Goal: Information Seeking & Learning: Learn about a topic

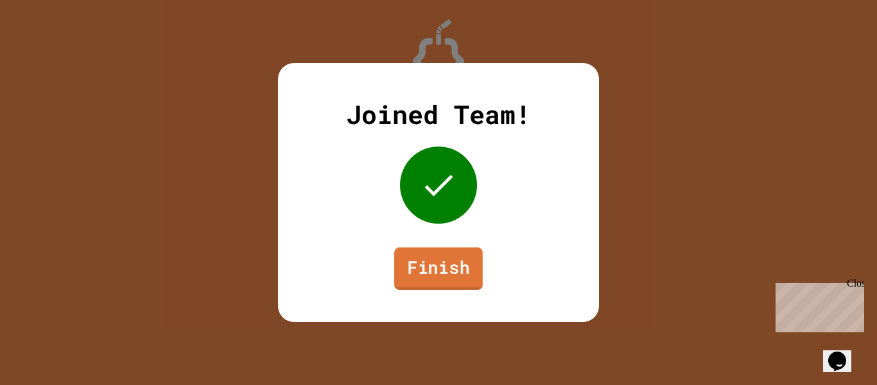
click at [462, 255] on link "Finish" at bounding box center [438, 268] width 89 height 42
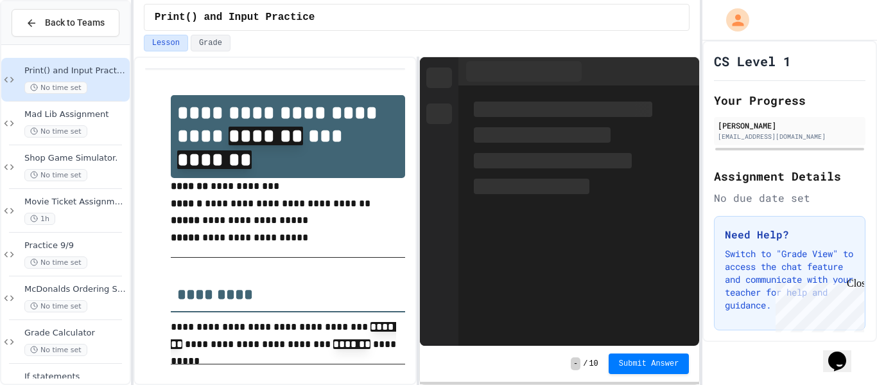
click at [93, 118] on span "Mad Lib Assignment" at bounding box center [75, 114] width 103 height 11
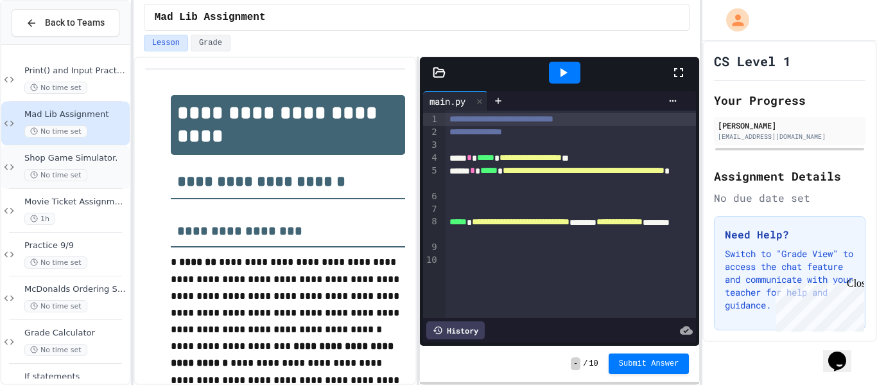
click at [96, 165] on div "Shop Game Simulator. No time set" at bounding box center [75, 167] width 103 height 28
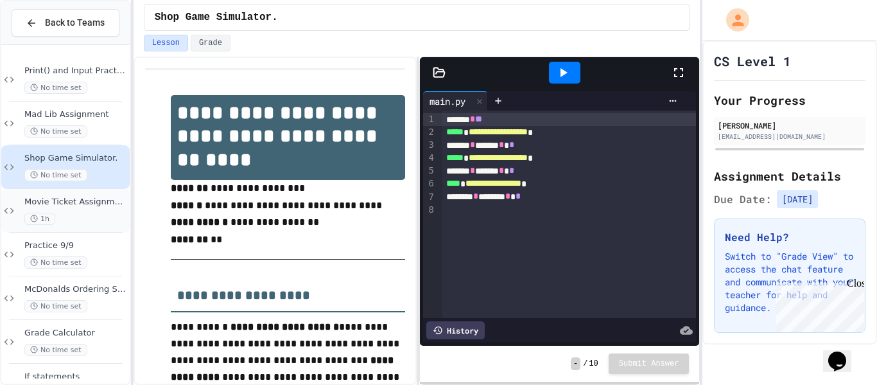
click at [99, 207] on div "Movie Ticket Assignment 1h" at bounding box center [75, 211] width 103 height 28
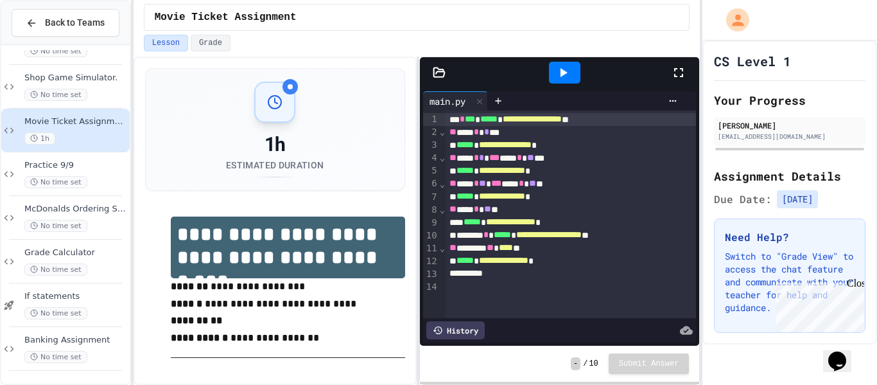
scroll to position [79, 0]
click at [99, 207] on span "McDonalds Ordering System" at bounding box center [75, 210] width 103 height 11
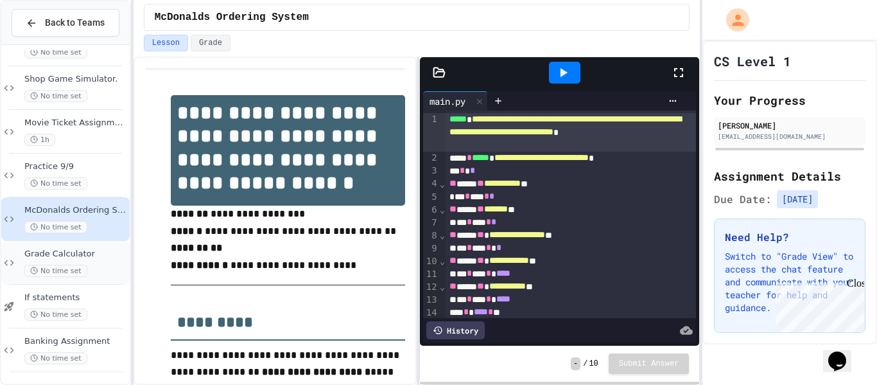
click at [105, 253] on span "Grade Calculator" at bounding box center [75, 254] width 103 height 11
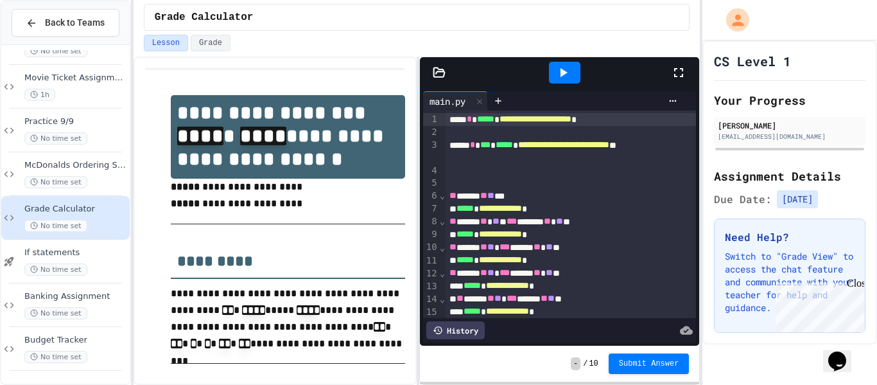
scroll to position [123, 0]
click at [85, 250] on span "If statements" at bounding box center [75, 254] width 103 height 11
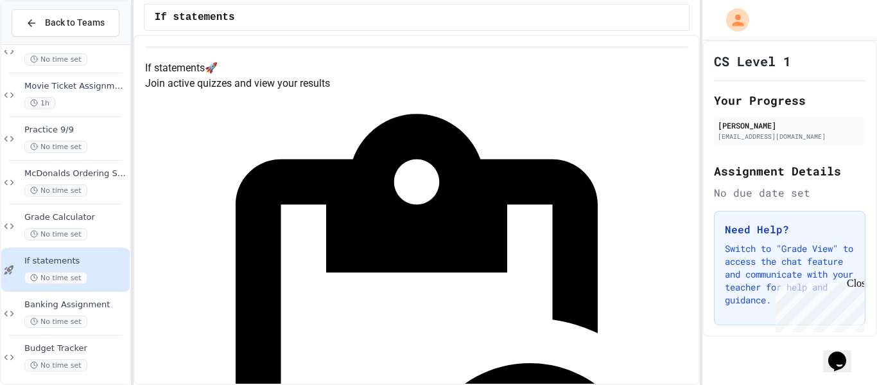
scroll to position [124, 0]
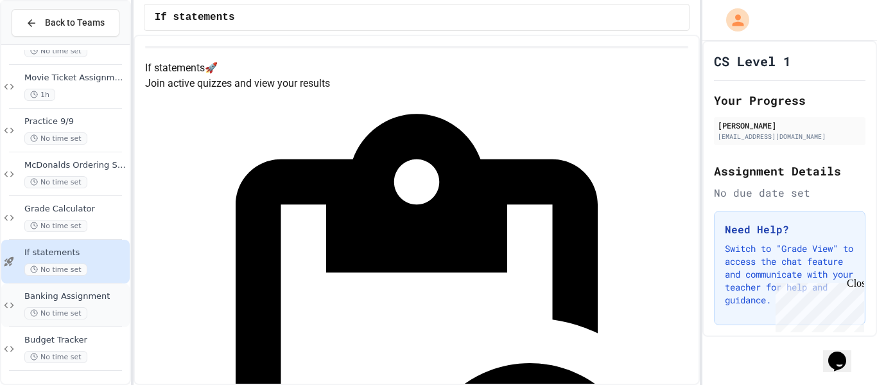
click at [114, 310] on div "No time set" at bounding box center [75, 313] width 103 height 12
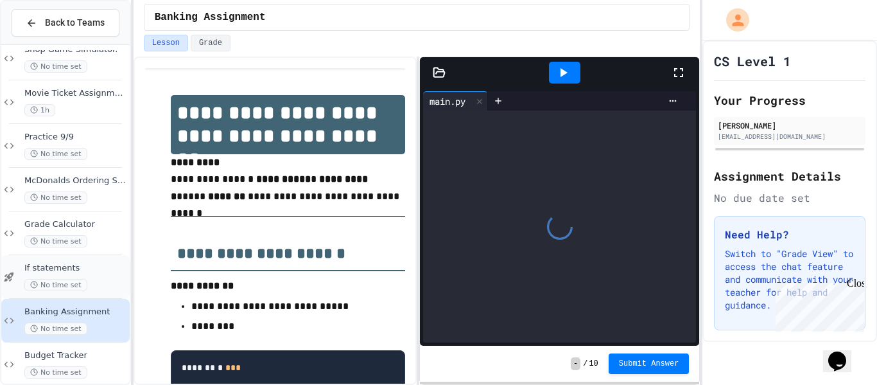
scroll to position [124, 0]
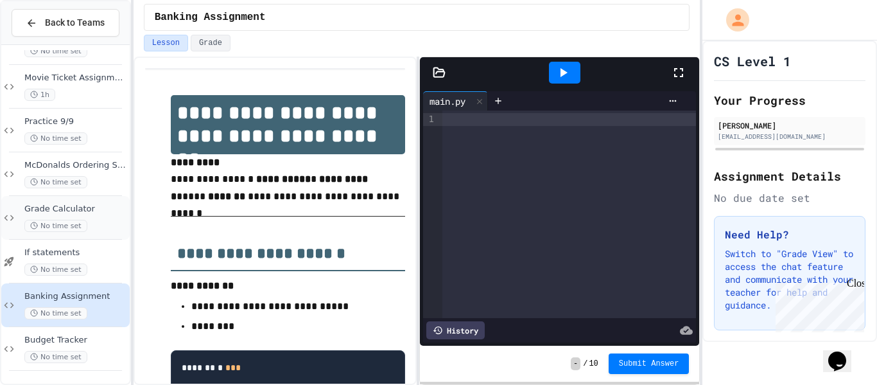
click at [107, 233] on div "Grade Calculator No time set" at bounding box center [65, 218] width 128 height 44
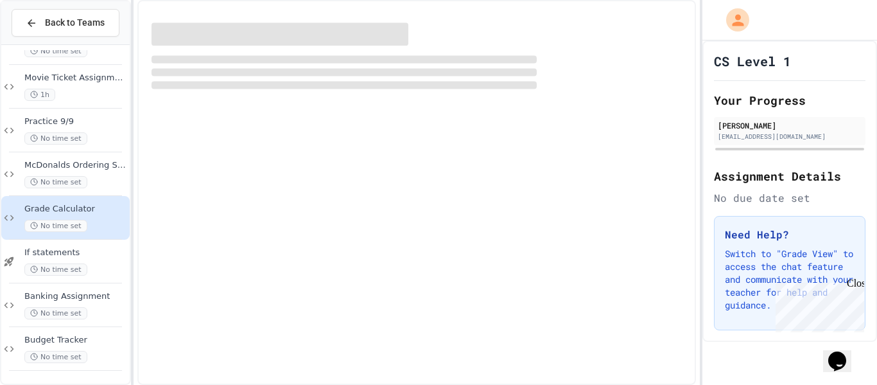
scroll to position [109, 0]
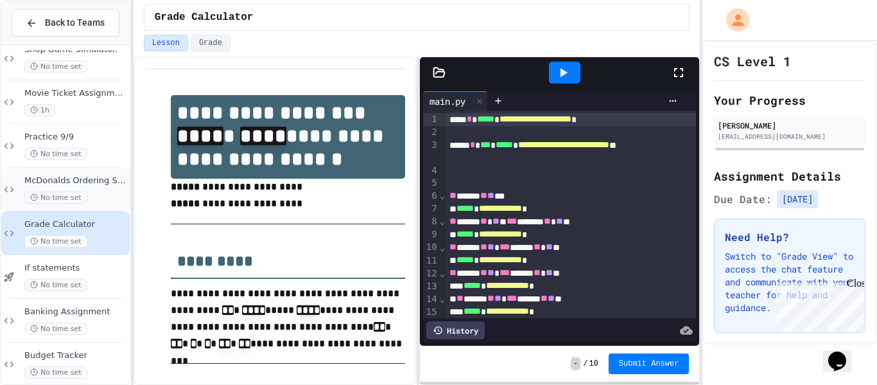
click at [97, 199] on div "No time set" at bounding box center [75, 197] width 103 height 12
